Goal: Transaction & Acquisition: Download file/media

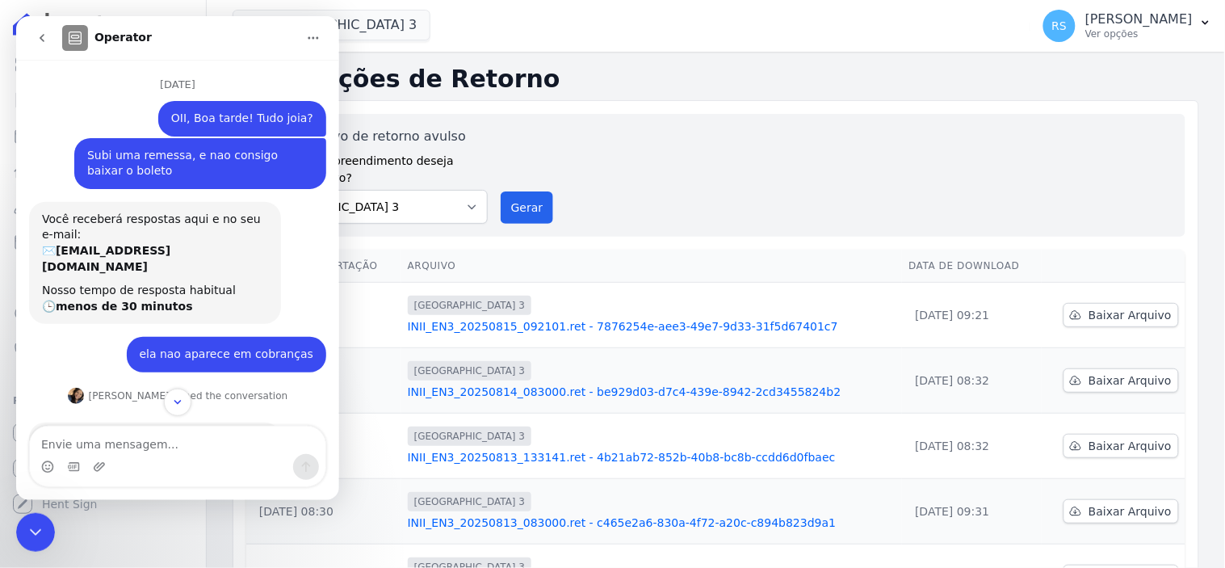
scroll to position [2, 0]
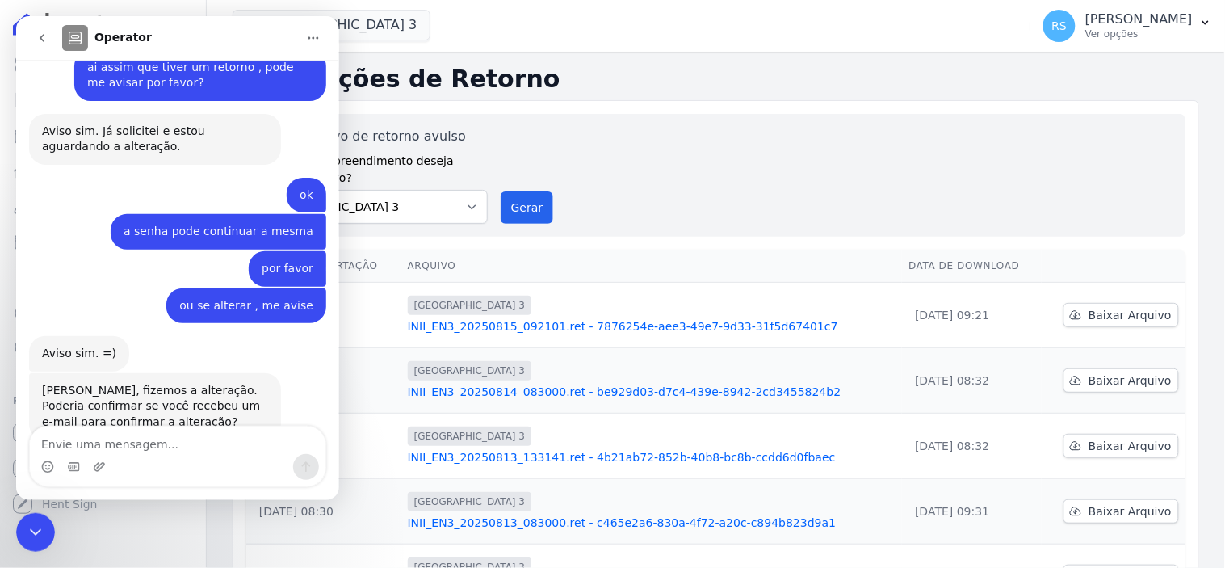
click at [148, 434] on textarea "Envie uma mensagem..." at bounding box center [177, 439] width 296 height 27
type textarea "U"
click at [691, 150] on div "Gerar arquivo de retorno avulso Para qual empreendimento deseja gerar o arquivo…" at bounding box center [716, 175] width 914 height 97
click at [26, 541] on div "Encerramento do Messenger da Intercom" at bounding box center [34, 531] width 39 height 39
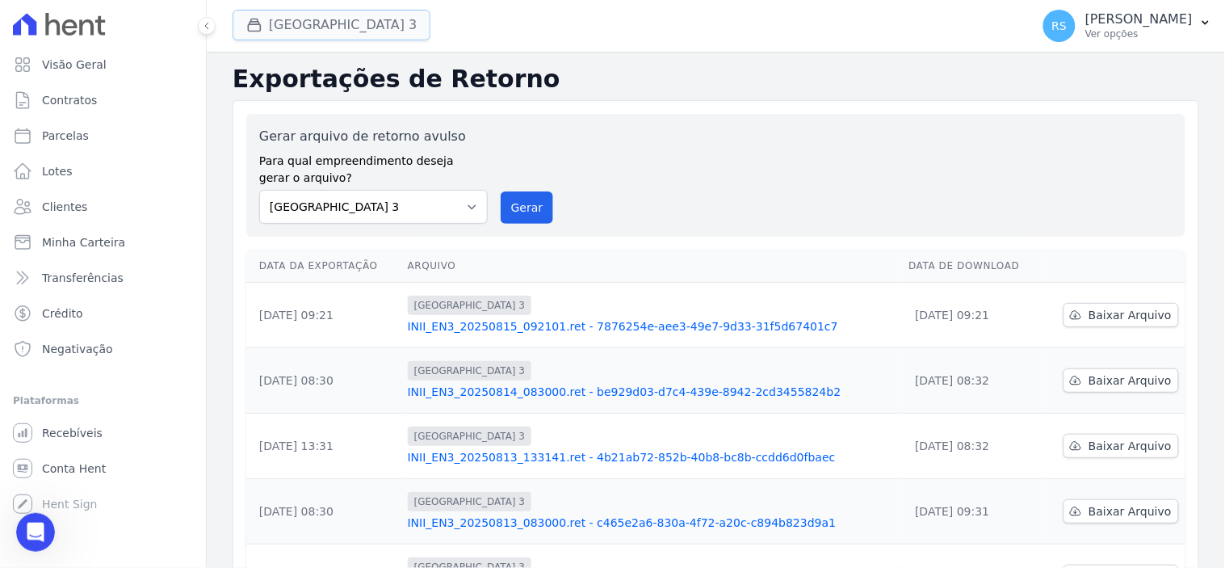
click at [327, 27] on button "[GEOGRAPHIC_DATA] 3" at bounding box center [332, 25] width 198 height 31
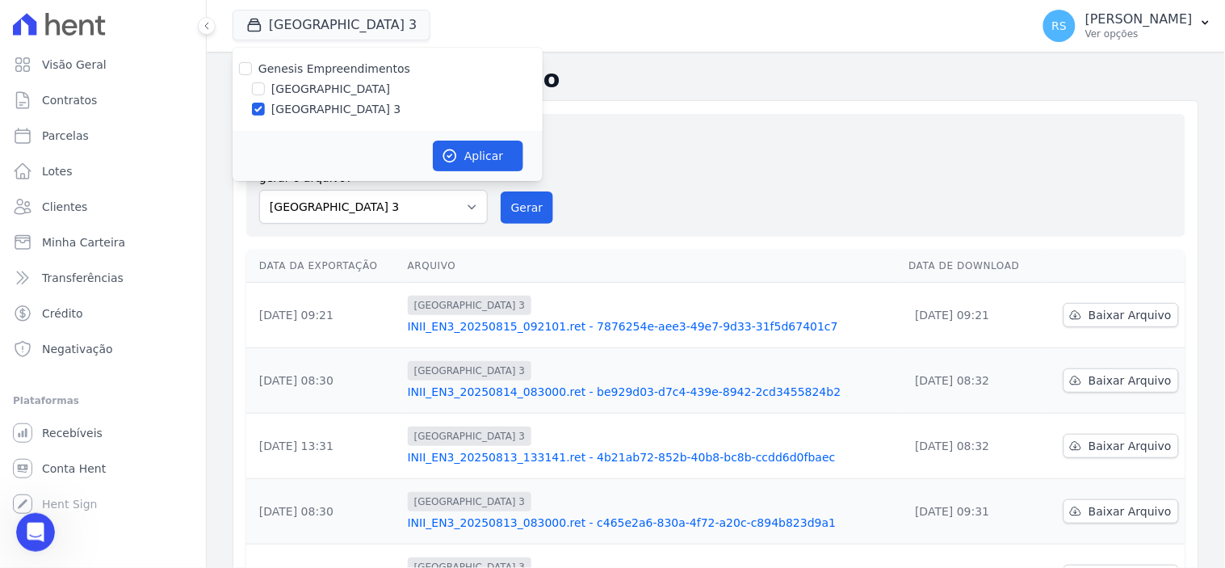
click at [334, 87] on label "[GEOGRAPHIC_DATA]" at bounding box center [330, 89] width 119 height 17
click at [265, 87] on input "[GEOGRAPHIC_DATA]" at bounding box center [258, 88] width 13 height 13
checkbox input "true"
click at [332, 114] on label "[GEOGRAPHIC_DATA] 3" at bounding box center [336, 109] width 130 height 17
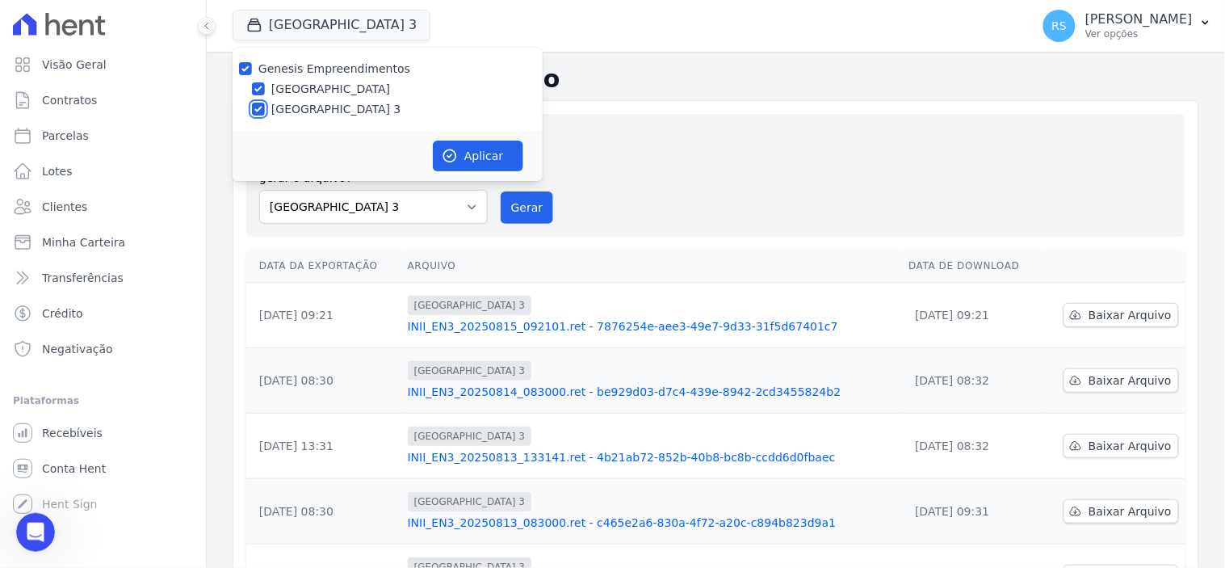
click at [265, 114] on input "[GEOGRAPHIC_DATA] 3" at bounding box center [258, 109] width 13 height 13
checkbox input "false"
click at [469, 145] on button "Aplicar" at bounding box center [478, 156] width 90 height 31
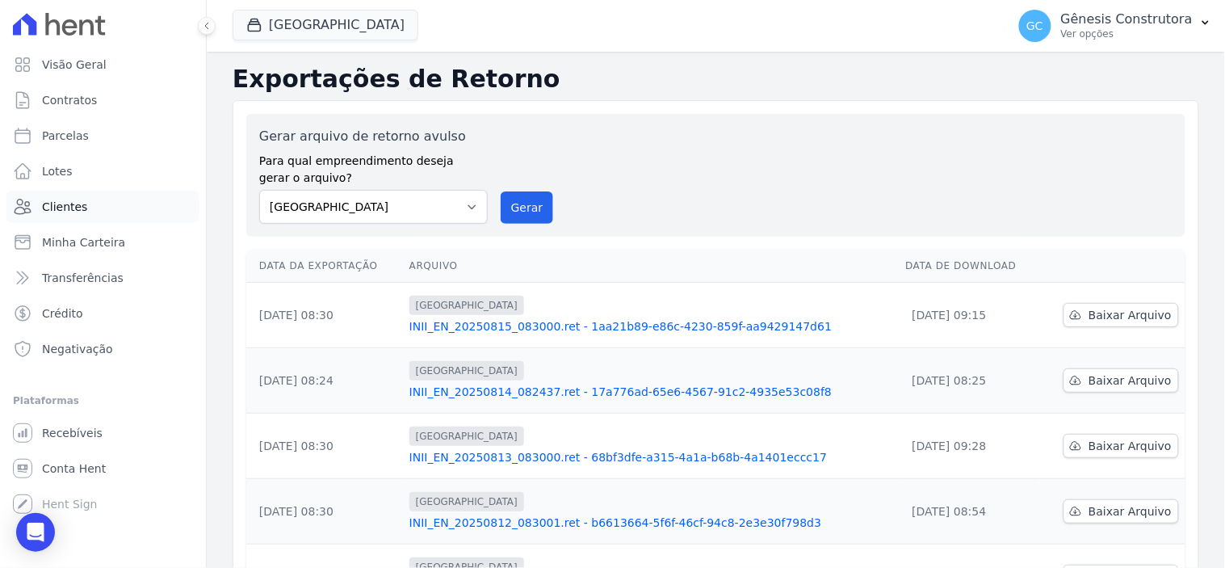
click at [107, 204] on link "Clientes" at bounding box center [102, 207] width 193 height 32
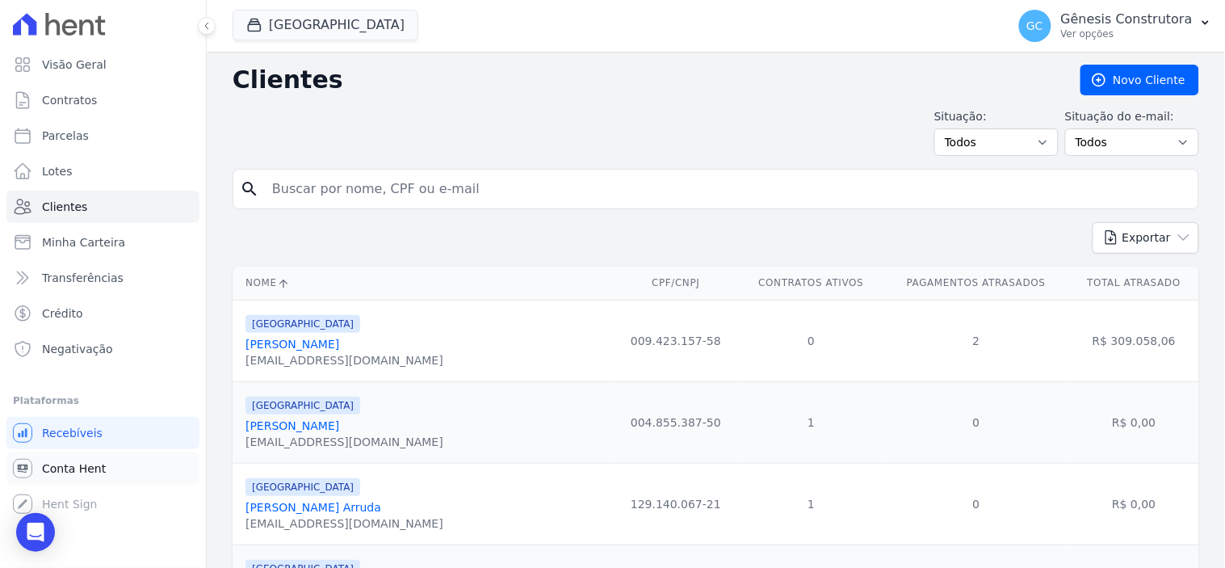
click at [86, 466] on span "Conta Hent" at bounding box center [74, 468] width 64 height 16
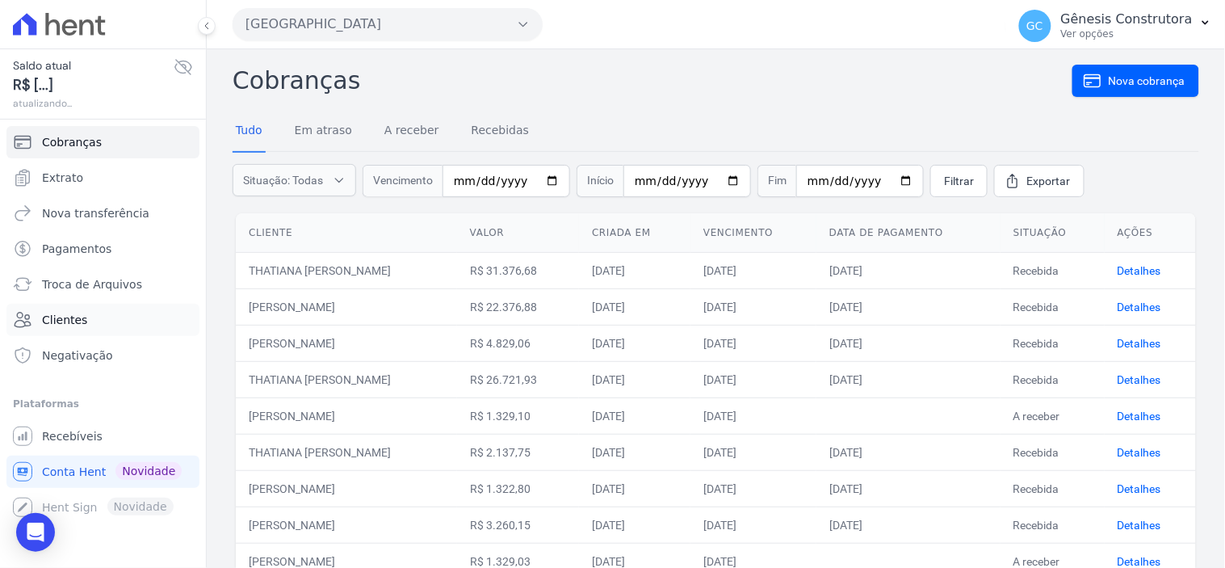
click at [113, 324] on link "Clientes" at bounding box center [102, 320] width 193 height 32
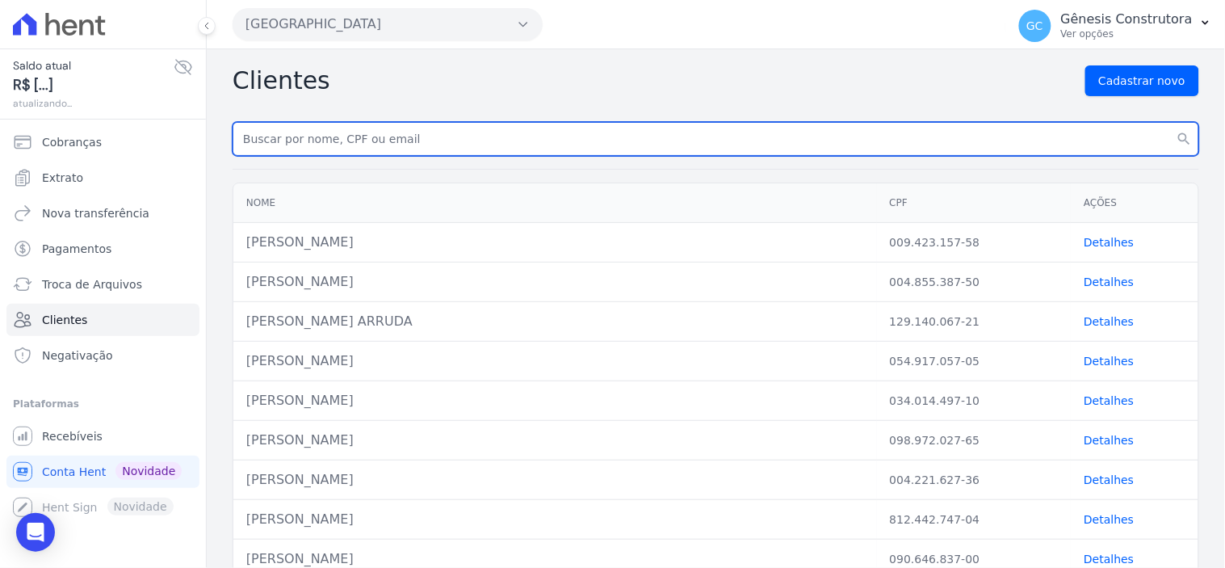
click at [398, 140] on input "text" at bounding box center [716, 139] width 967 height 34
type input "MARILZA"
click at [1171, 122] on button "search" at bounding box center [1185, 139] width 29 height 34
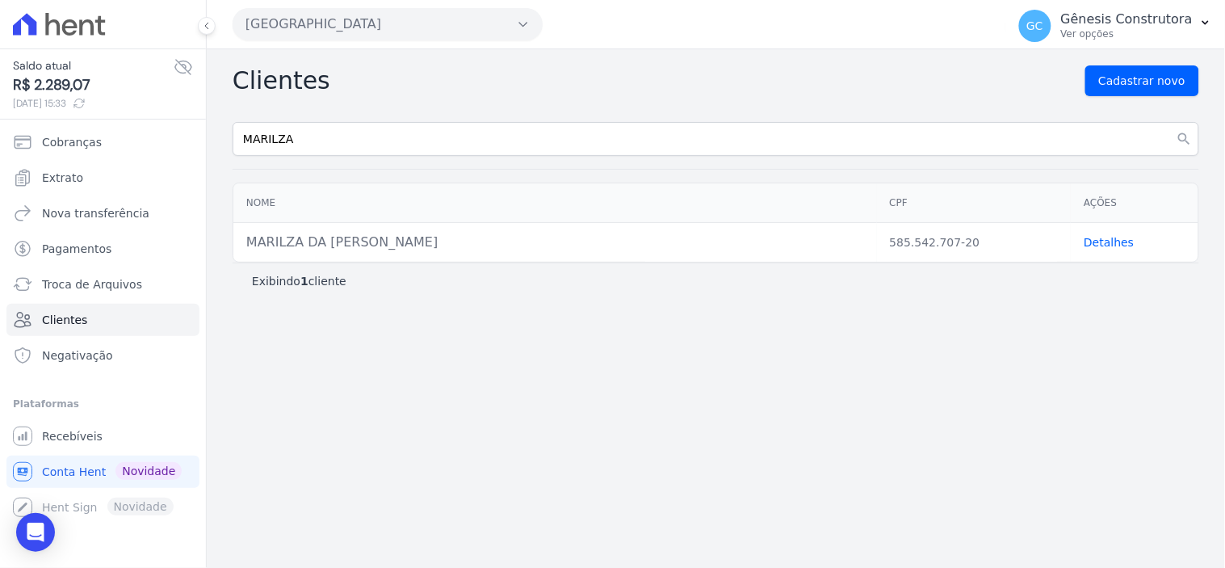
click at [1103, 246] on link "Detalhes" at bounding box center [1109, 242] width 50 height 13
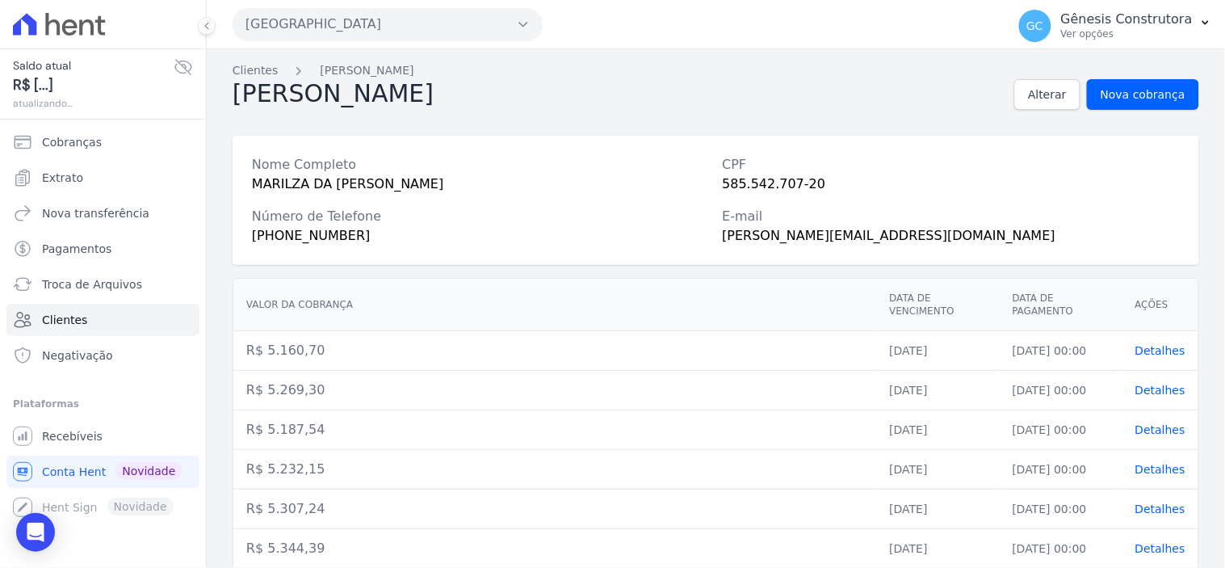
scroll to position [527, 0]
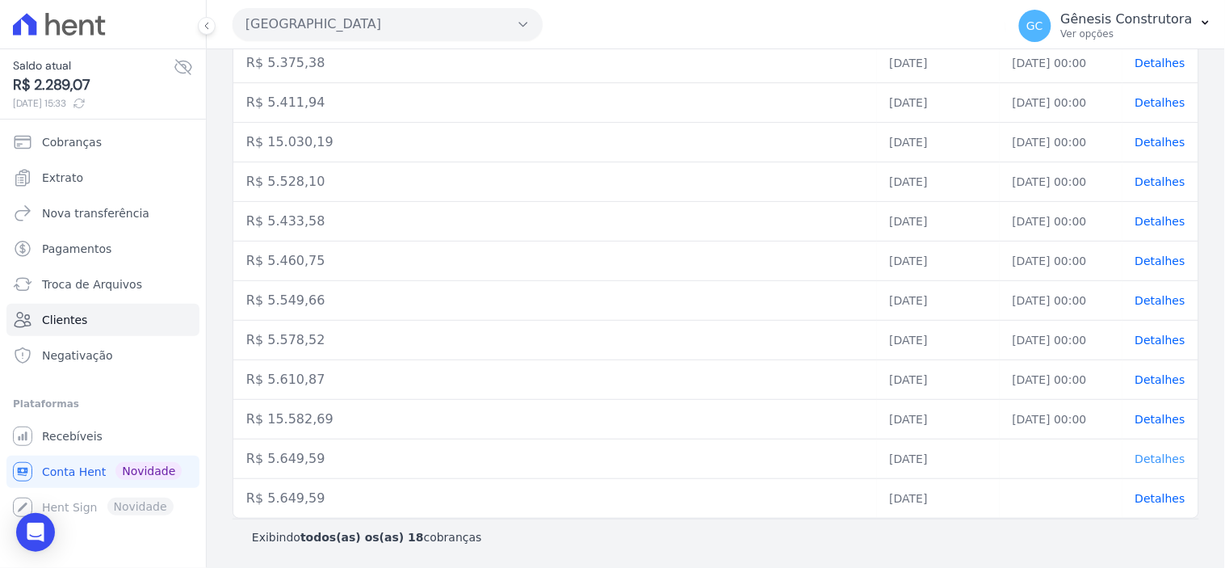
click at [1145, 457] on span "Detalhes" at bounding box center [1161, 458] width 50 height 13
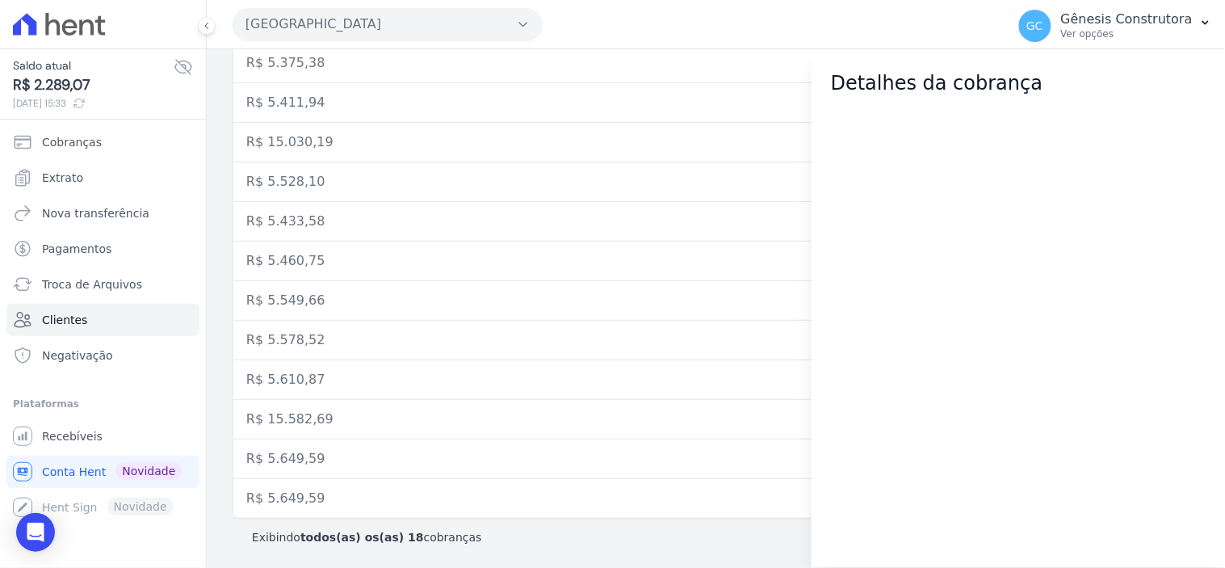
click at [249, 425] on td "R$ 15.582,69" at bounding box center [555, 420] width 644 height 40
click at [1187, 543] on div at bounding box center [1019, 333] width 414 height 470
click at [254, 428] on td "R$ 15.582,69" at bounding box center [555, 420] width 644 height 40
click at [106, 324] on link "Clientes" at bounding box center [102, 320] width 193 height 32
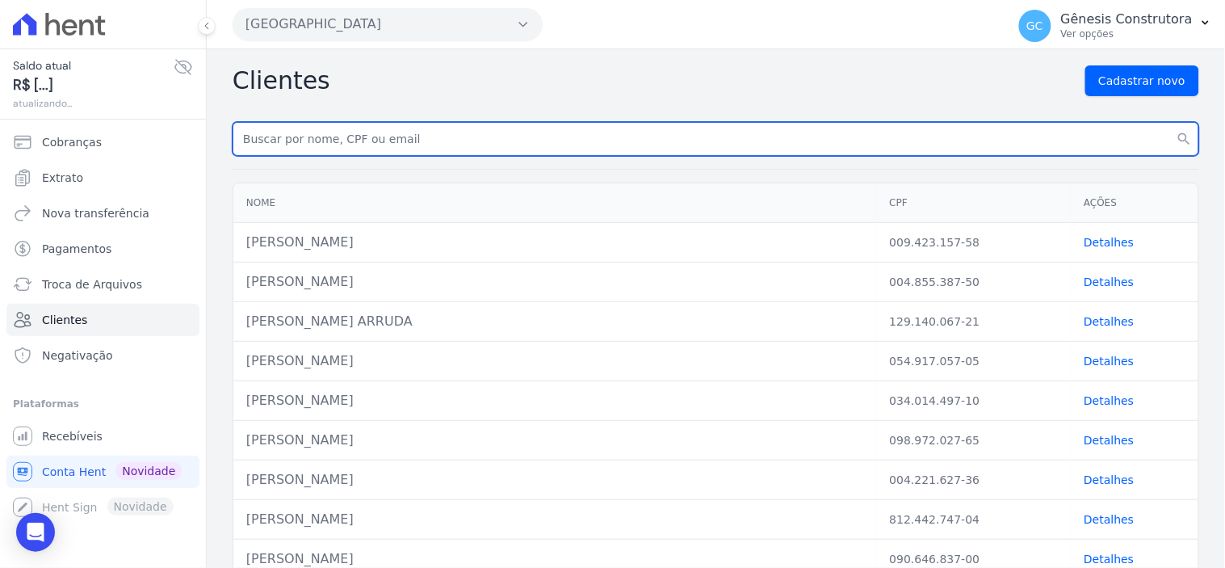
click at [446, 134] on input "text" at bounding box center [716, 139] width 967 height 34
type input "MARILZA"
click at [1171, 122] on button "search" at bounding box center [1185, 139] width 29 height 34
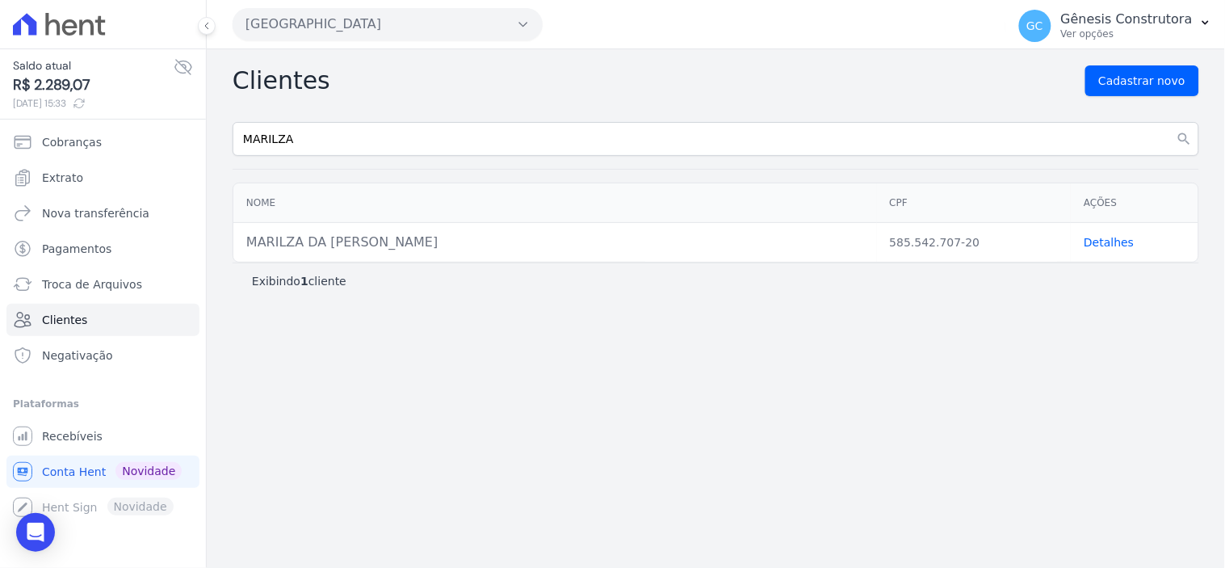
click at [1105, 245] on link "Detalhes" at bounding box center [1109, 242] width 50 height 13
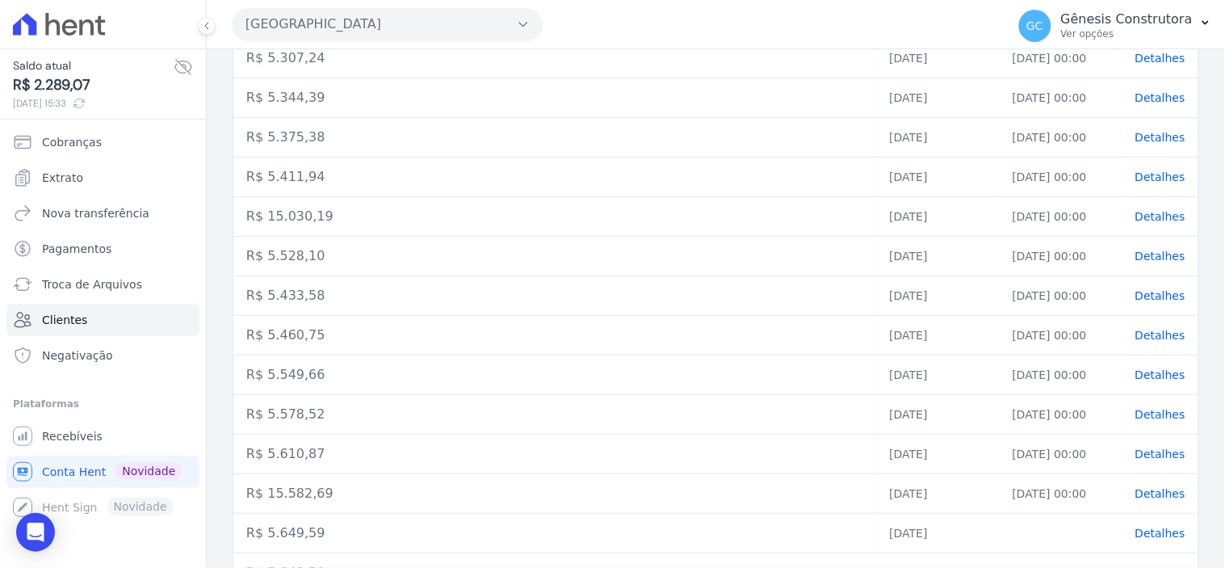
scroll to position [527, 0]
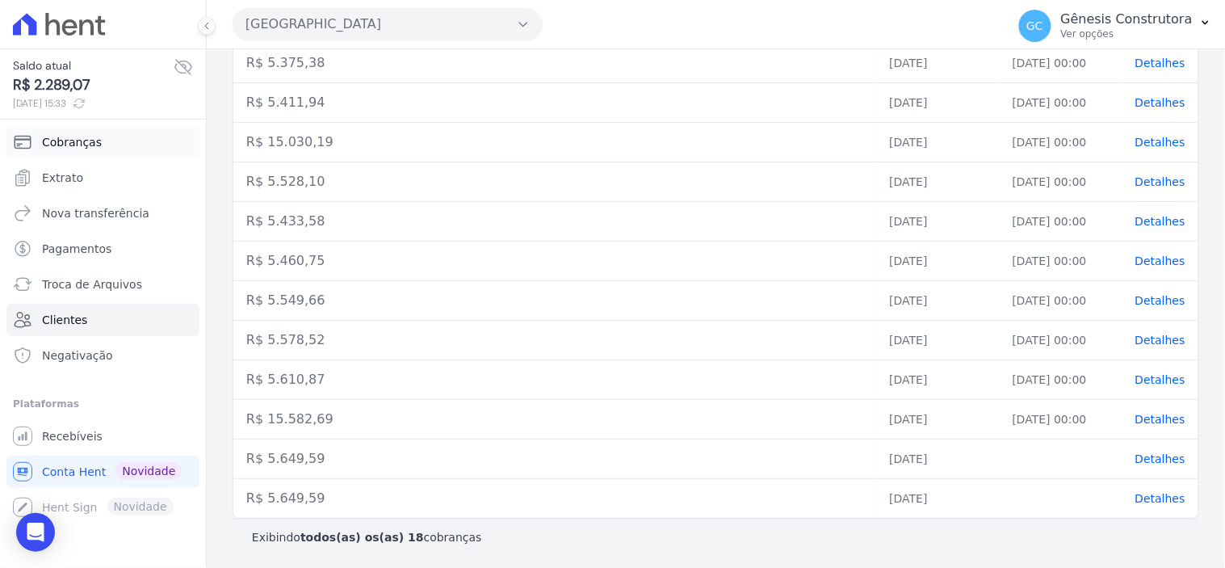
click at [135, 144] on link "Cobranças" at bounding box center [102, 142] width 193 height 32
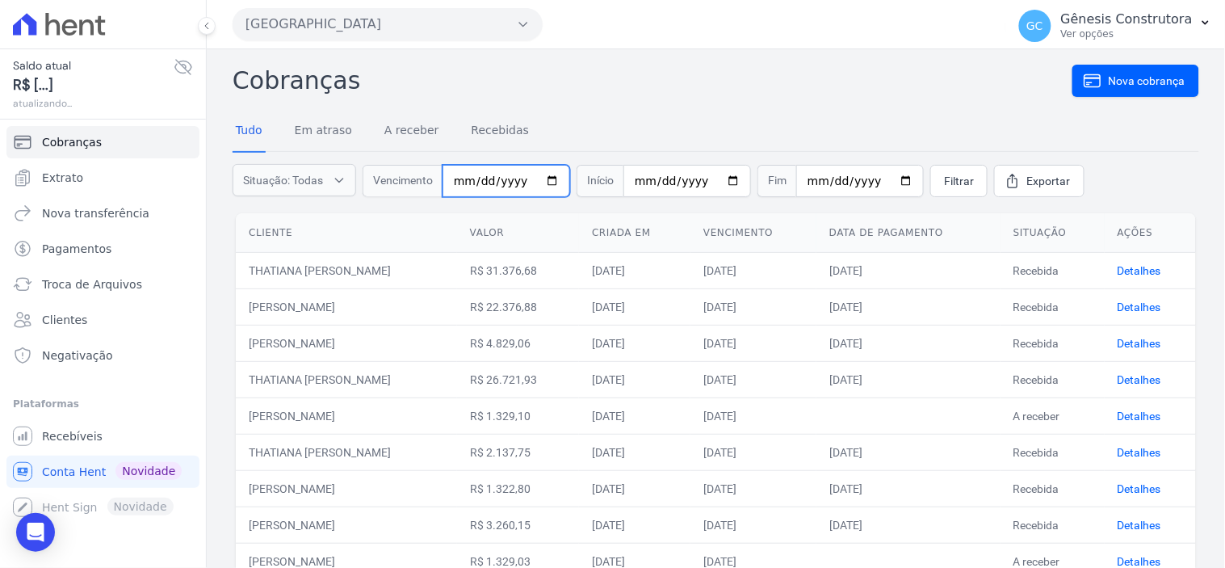
click at [452, 183] on input "date" at bounding box center [507, 181] width 128 height 32
type input "0025-08-17"
type input "[DATE]"
click at [944, 178] on span "Filtrar" at bounding box center [959, 181] width 30 height 16
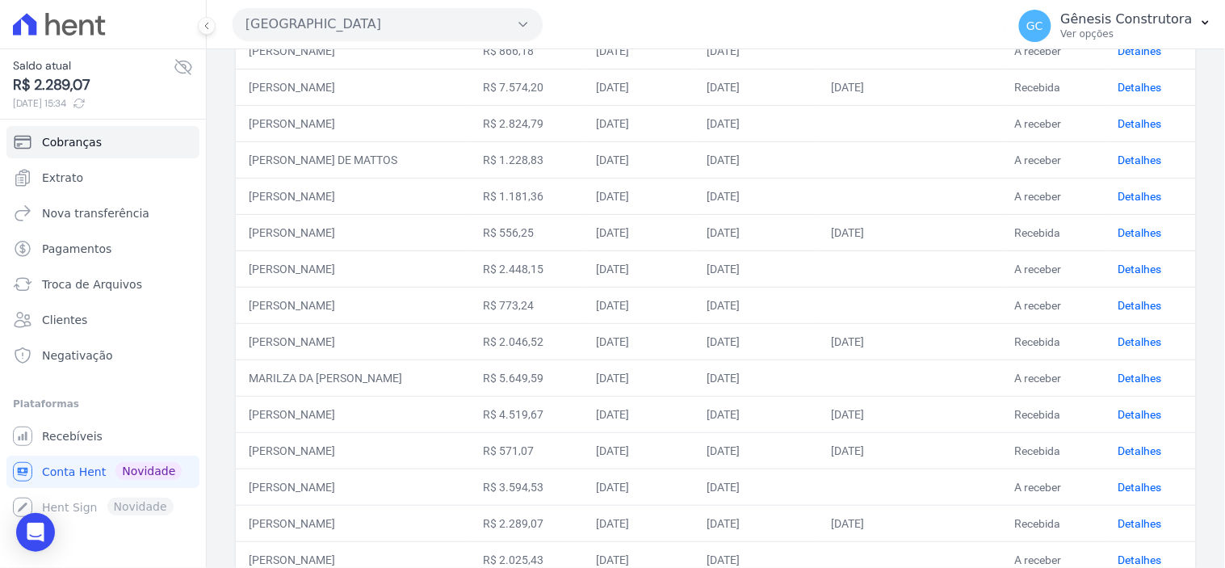
scroll to position [538, 0]
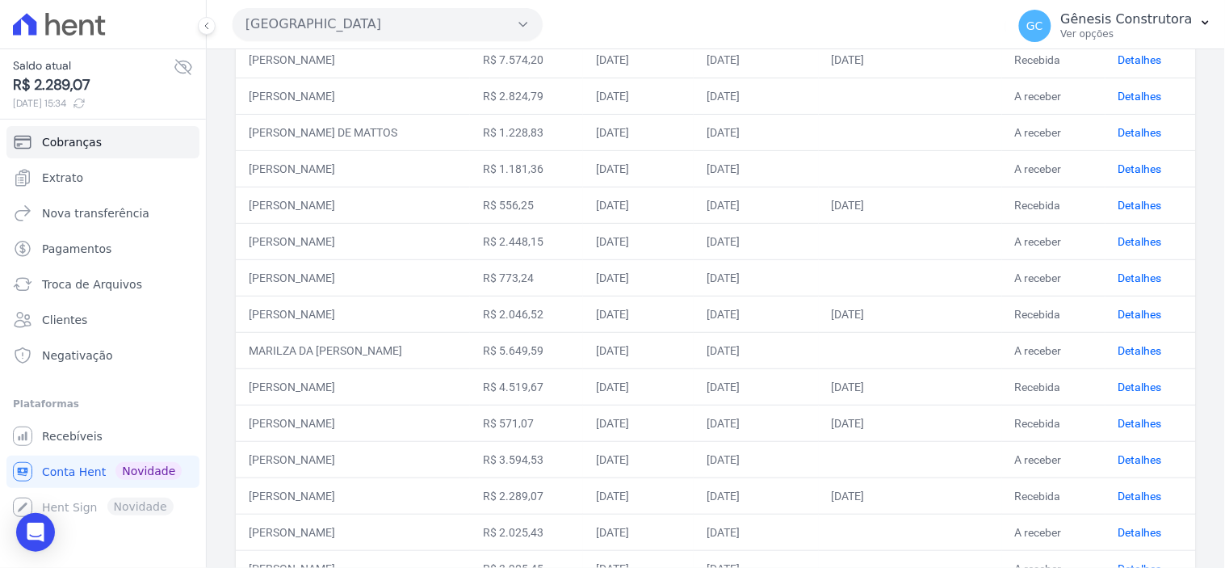
click at [1123, 359] on td "Detalhes" at bounding box center [1151, 350] width 91 height 36
click at [1124, 354] on link "Detalhes" at bounding box center [1141, 350] width 44 height 13
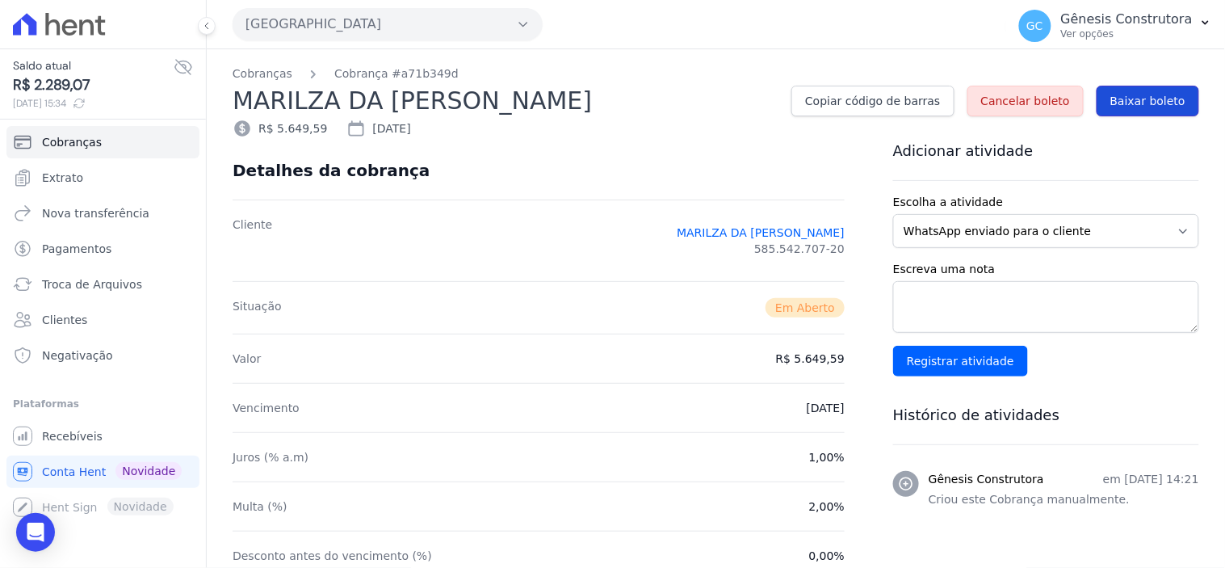
click at [1123, 103] on span "Baixar boleto" at bounding box center [1148, 101] width 75 height 16
